Goal: Information Seeking & Learning: Learn about a topic

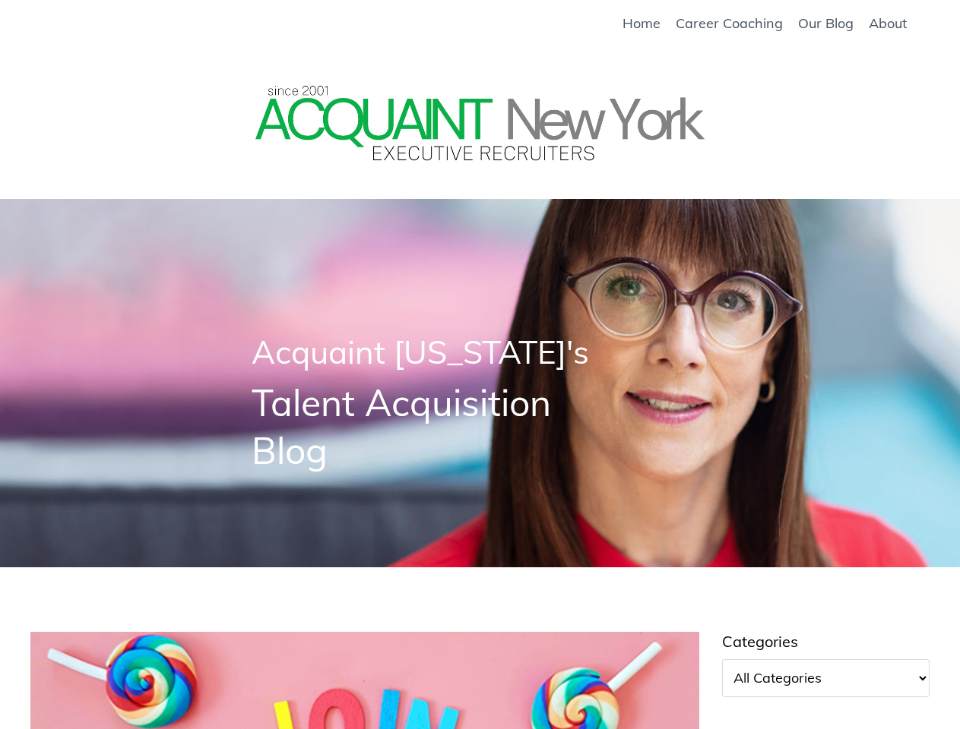
click at [479, 365] on span "Acquaint New York's" at bounding box center [419, 352] width 337 height 40
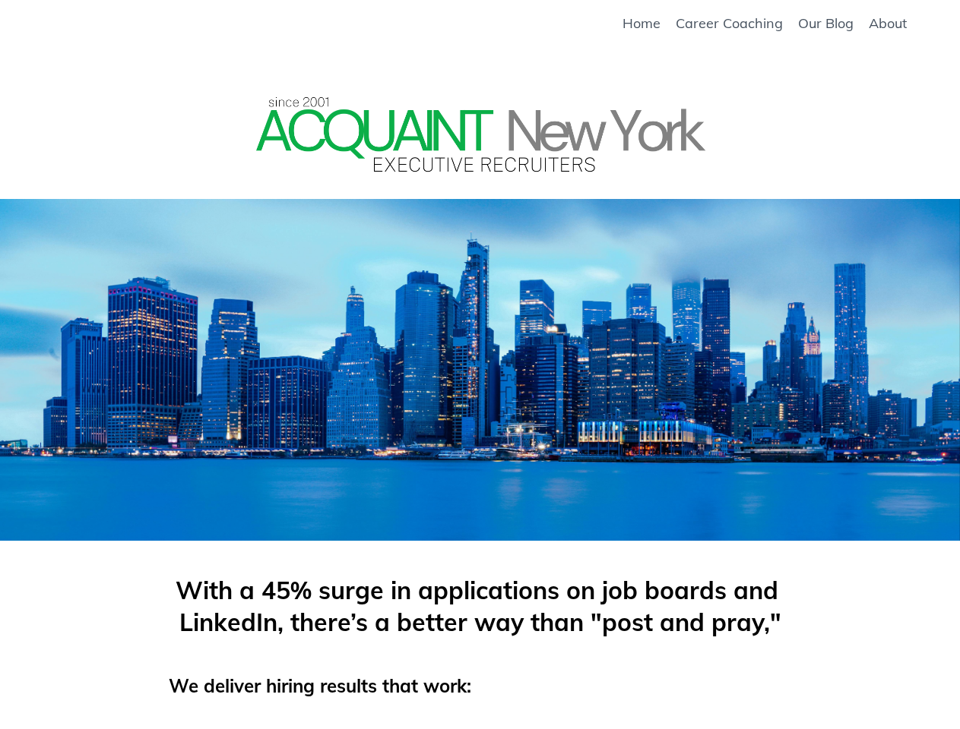
click at [479, 365] on div at bounding box center [480, 347] width 438 height 213
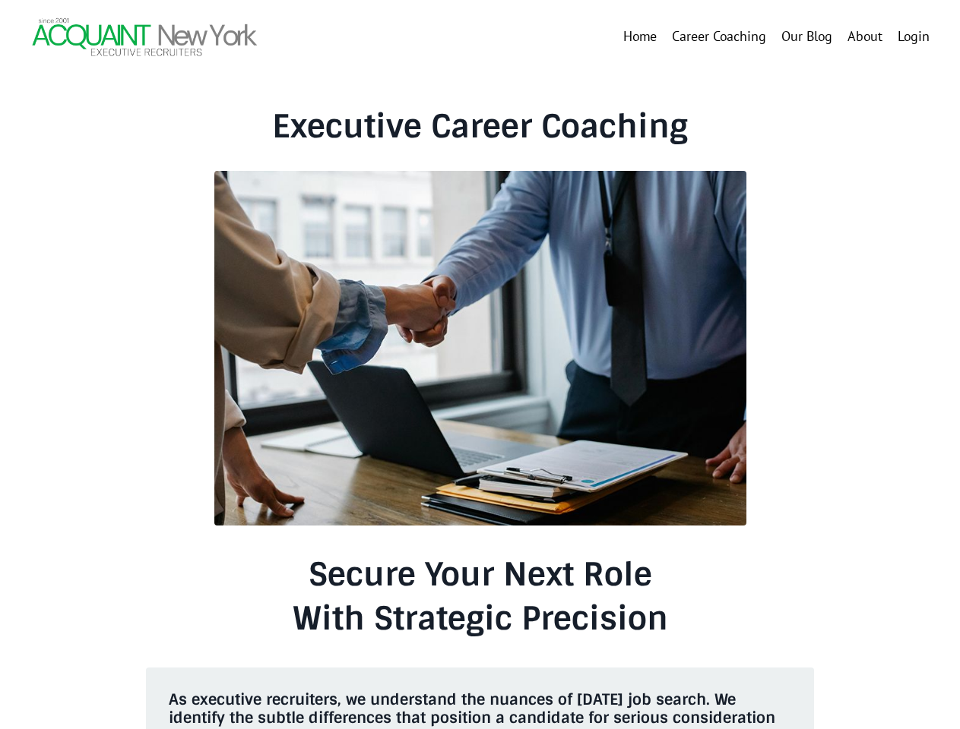
click at [479, 365] on img at bounding box center [480, 348] width 532 height 355
